Goal: Transaction & Acquisition: Subscribe to service/newsletter

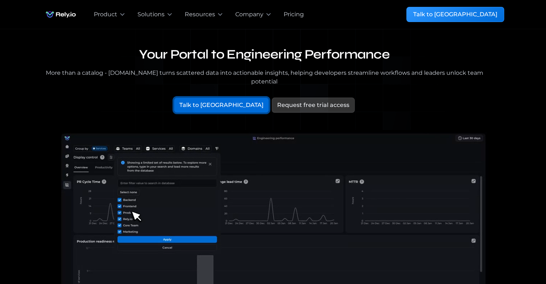
click at [224, 101] on div "Talk to [GEOGRAPHIC_DATA]" at bounding box center [221, 105] width 84 height 9
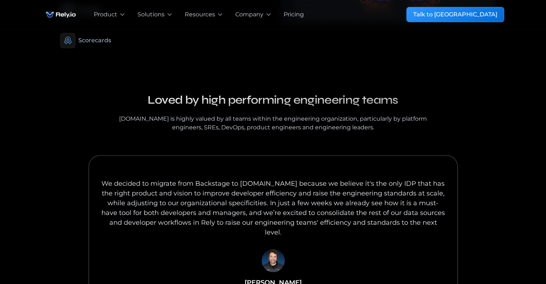
scroll to position [722, 0]
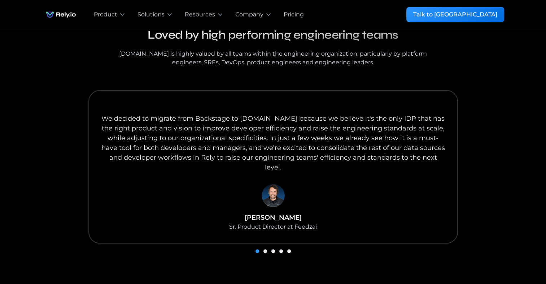
click at [311, 179] on div "We decided to migrate from Backstage to Rely.io because we believe it's the onl…" at bounding box center [273, 166] width 370 height 153
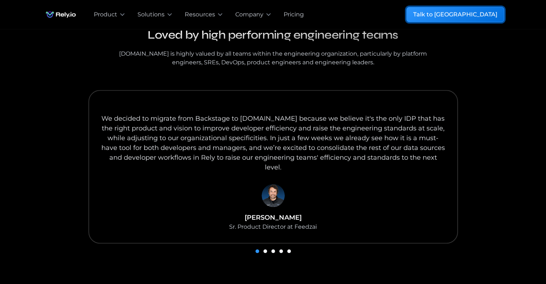
click at [480, 17] on div "Talk to [GEOGRAPHIC_DATA]" at bounding box center [455, 14] width 84 height 9
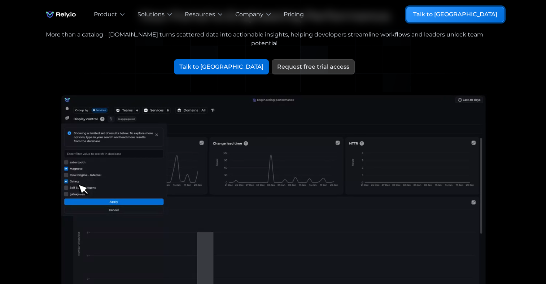
scroll to position [0, 0]
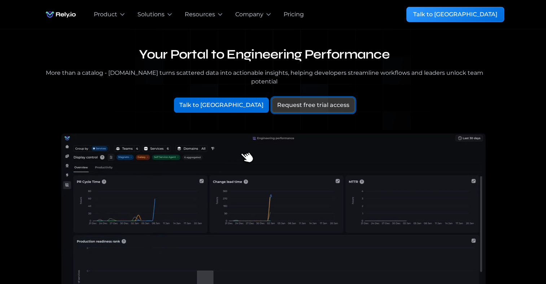
click at [287, 101] on div "Request free trial access" at bounding box center [313, 105] width 72 height 9
